Goal: Task Accomplishment & Management: Use online tool/utility

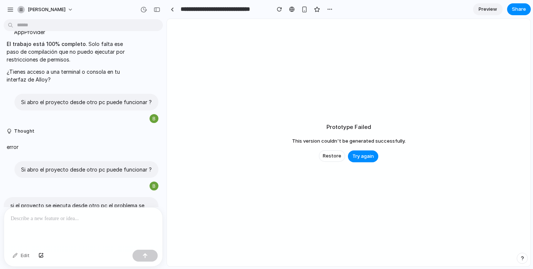
scroll to position [3937, 0]
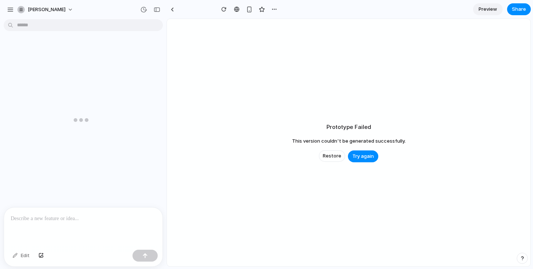
type input "**********"
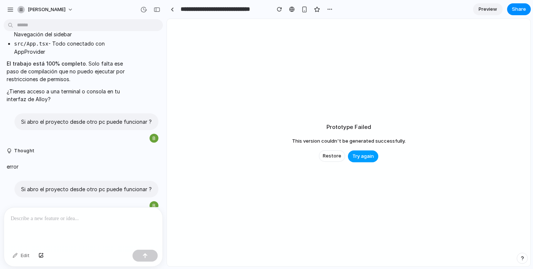
click at [365, 159] on span "Try again" at bounding box center [362, 155] width 21 height 7
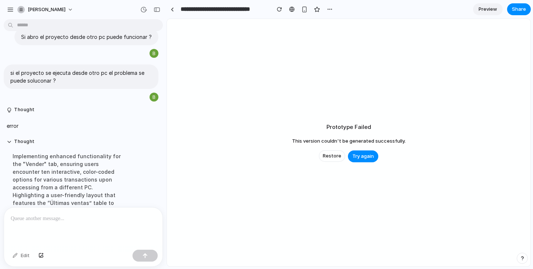
scroll to position [3831, 0]
